Goal: Transaction & Acquisition: Purchase product/service

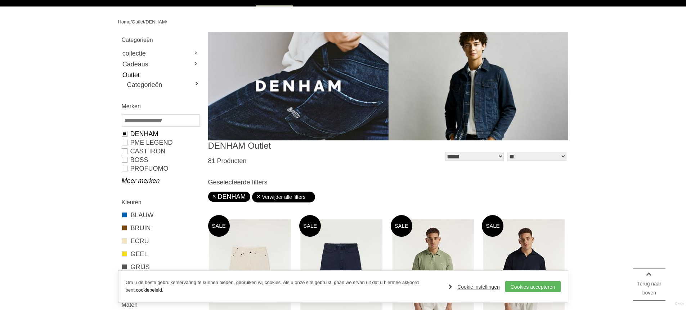
scroll to position [72, 0]
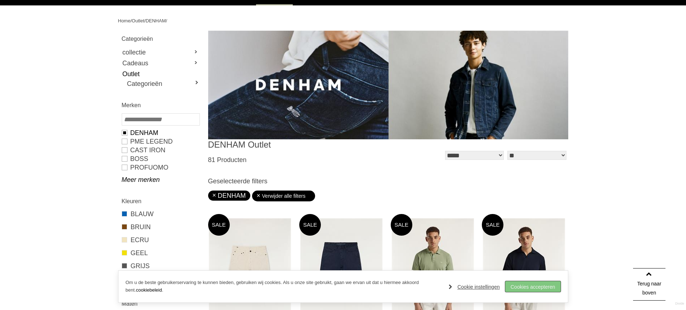
click at [540, 288] on link "Cookies accepteren" at bounding box center [533, 286] width 55 height 11
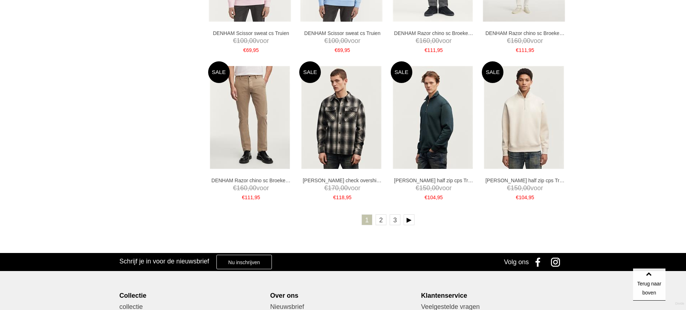
scroll to position [1405, 0]
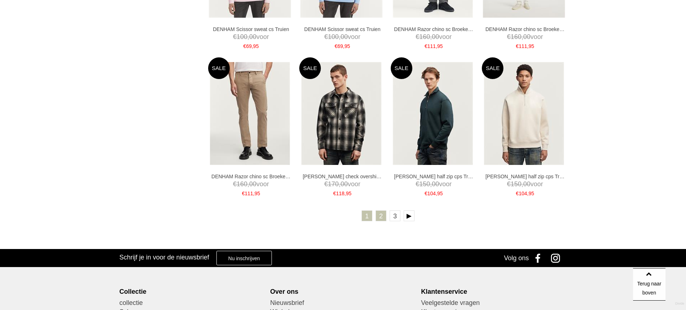
click at [382, 216] on link "2" at bounding box center [381, 215] width 11 height 11
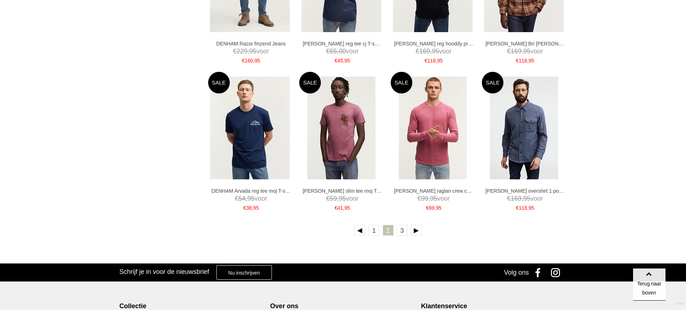
scroll to position [1369, 0]
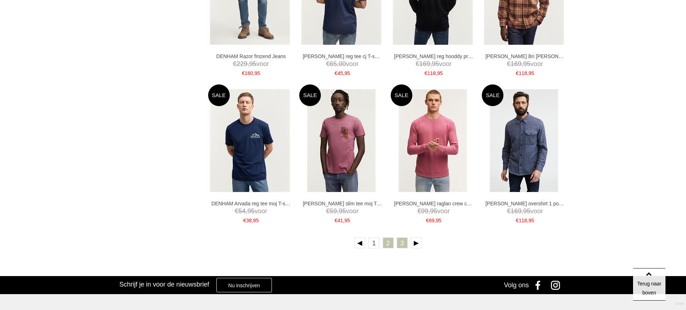
click at [403, 243] on link "3" at bounding box center [402, 242] width 11 height 11
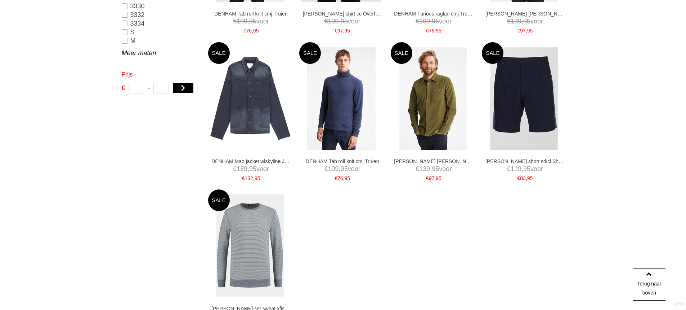
scroll to position [396, 0]
